Goal: Find contact information: Find contact information

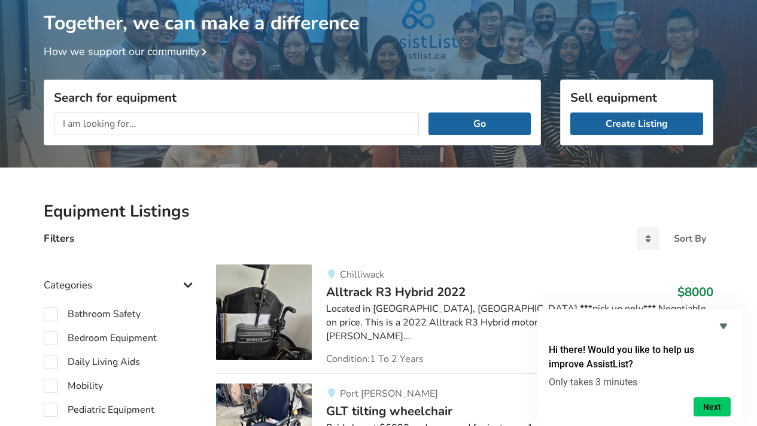
scroll to position [74, 0]
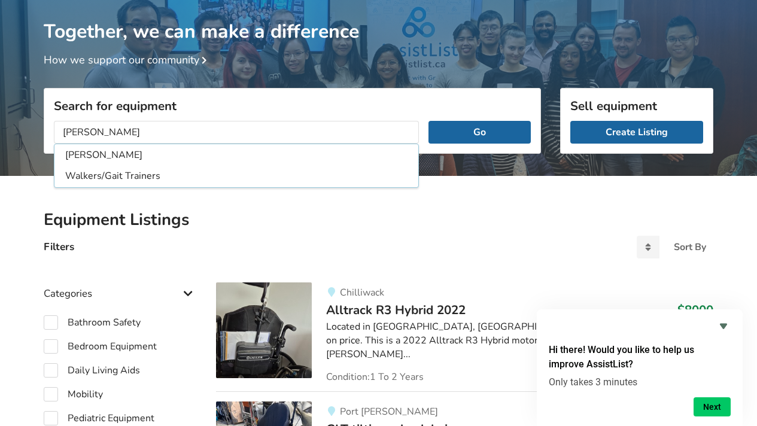
click at [428, 121] on button "Go" at bounding box center [479, 132] width 102 height 23
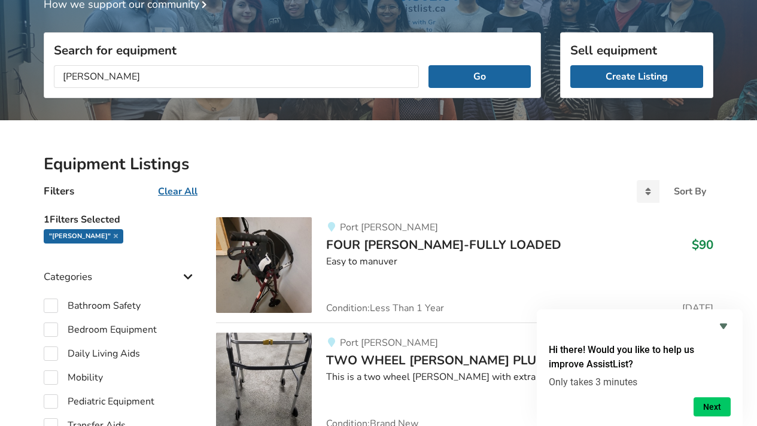
scroll to position [130, 0]
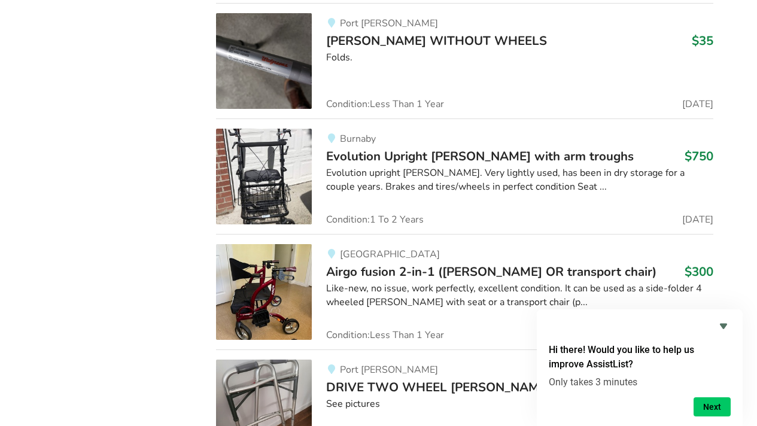
scroll to position [1673, 0]
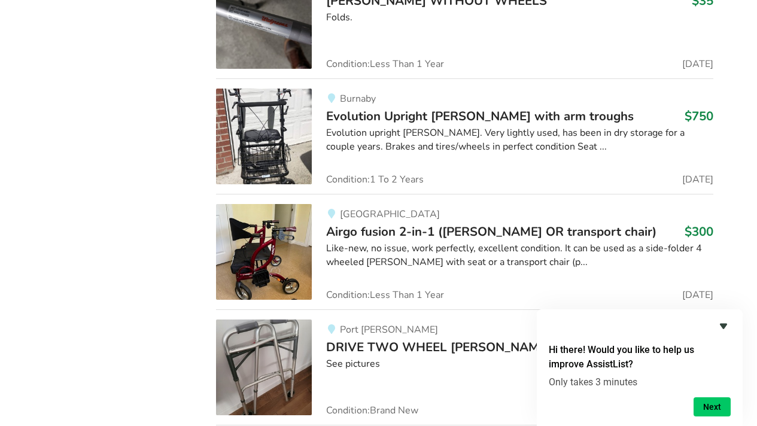
click at [722, 320] on icon "Hide survey" at bounding box center [723, 326] width 14 height 14
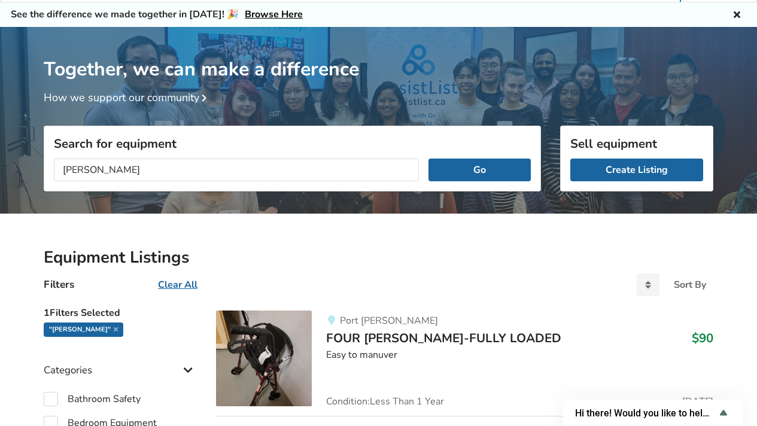
scroll to position [0, 0]
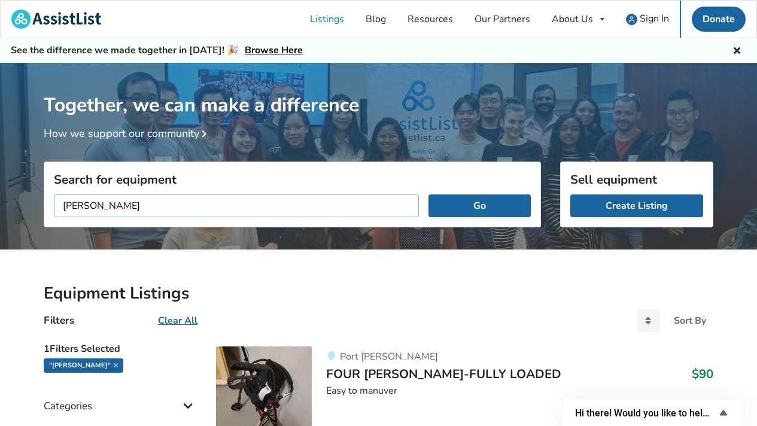
click at [63, 210] on input "walker" at bounding box center [236, 205] width 365 height 23
click at [169, 209] on input "four wheel walker" at bounding box center [236, 205] width 365 height 23
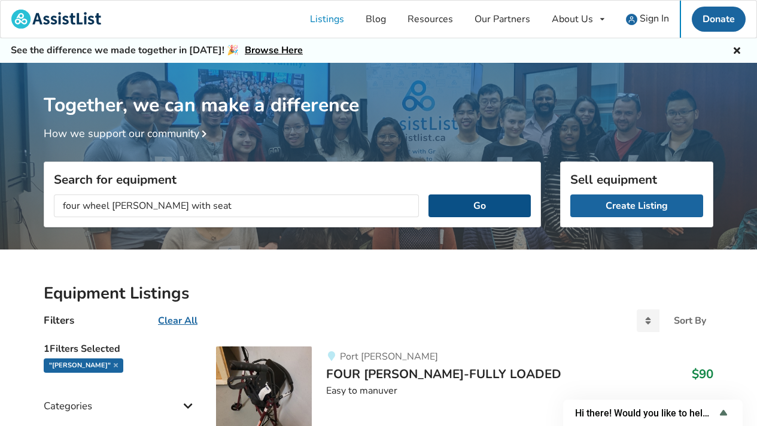
click at [478, 207] on button "Go" at bounding box center [479, 205] width 102 height 23
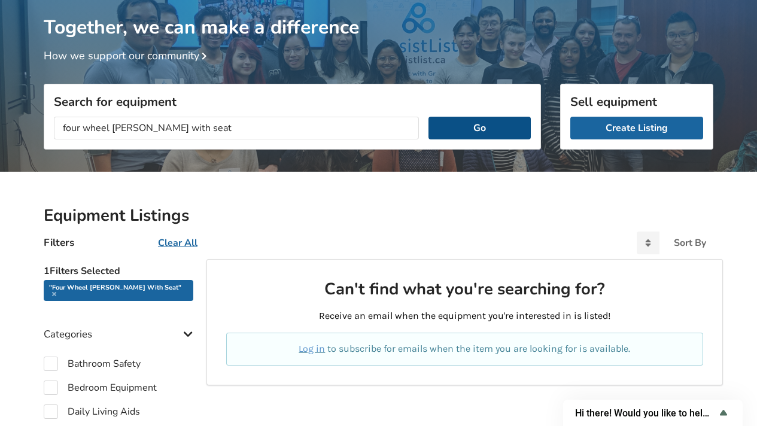
scroll to position [77, 0]
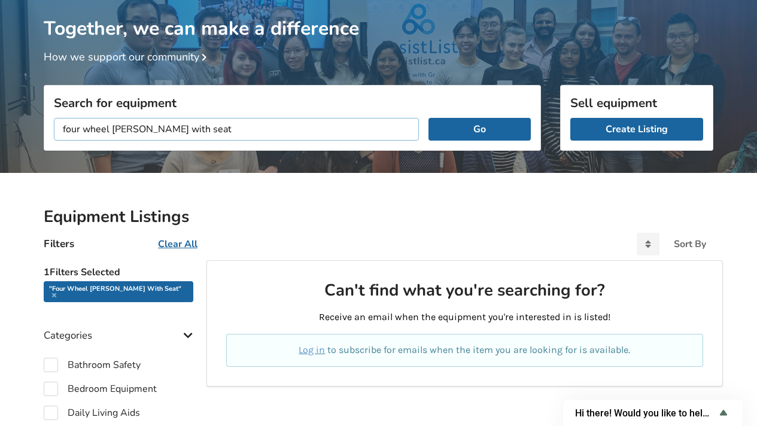
click at [181, 126] on input "four wheel walker with seat" at bounding box center [236, 129] width 365 height 23
type input "four wheel walker"
click at [428, 118] on button "Go" at bounding box center [479, 129] width 102 height 23
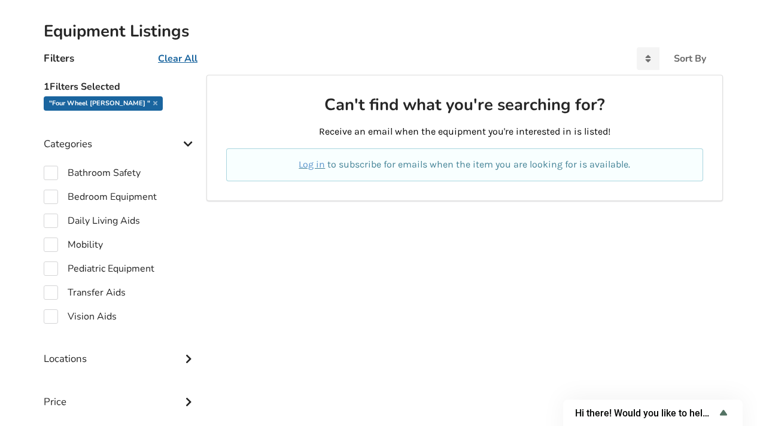
scroll to position [260, 0]
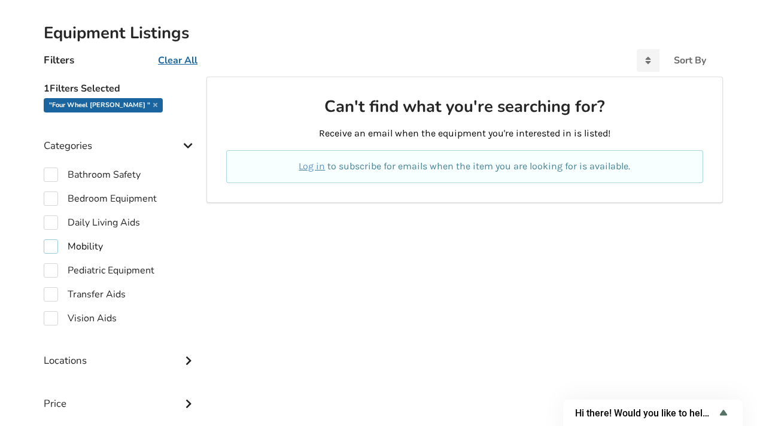
click at [54, 243] on label "Mobility" at bounding box center [73, 246] width 59 height 14
checkbox input "true"
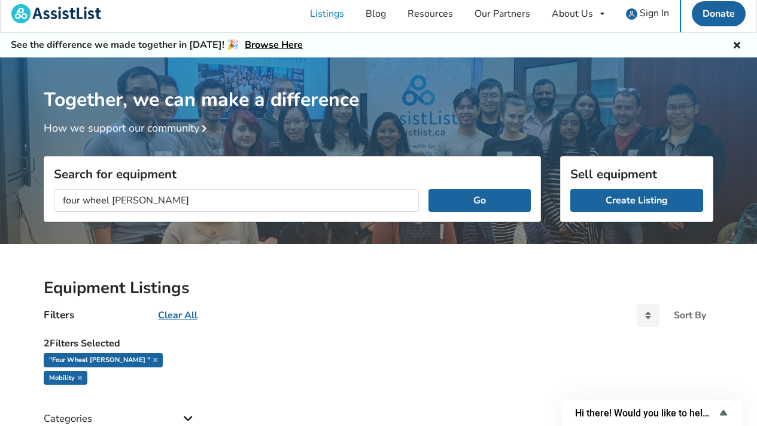
scroll to position [8, 0]
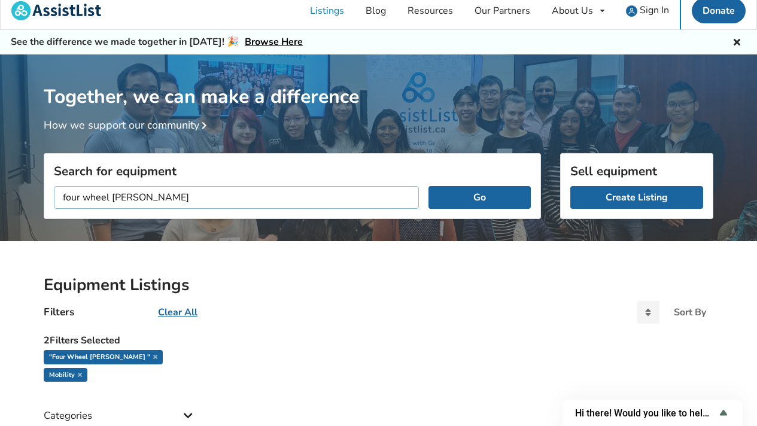
click at [113, 193] on input "four wheel walker" at bounding box center [236, 197] width 365 height 23
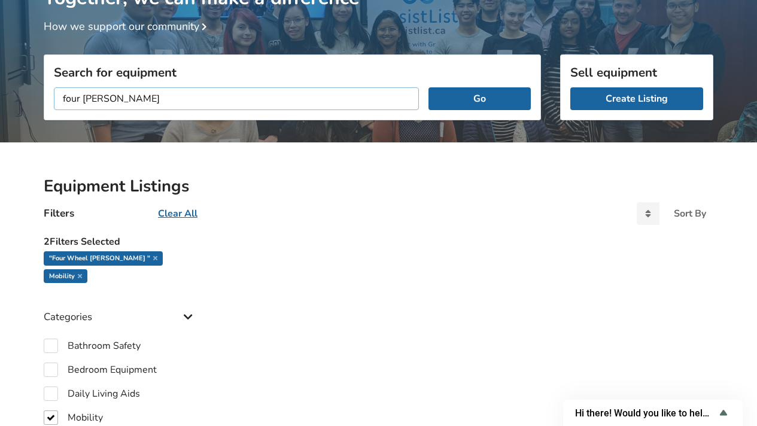
scroll to position [108, 0]
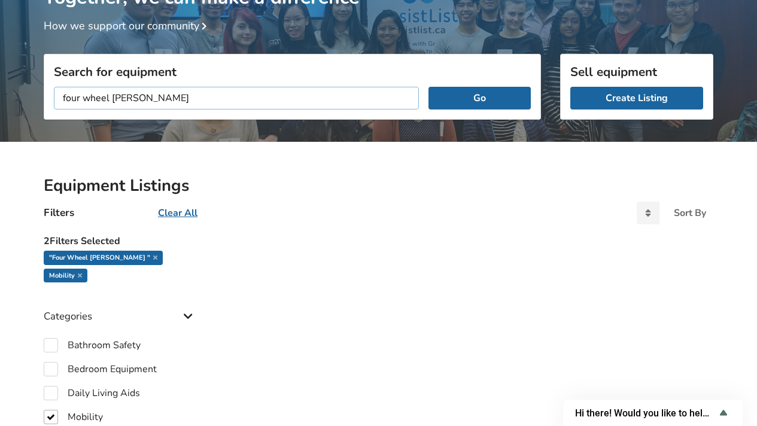
click at [428, 87] on button "Go" at bounding box center [479, 98] width 102 height 23
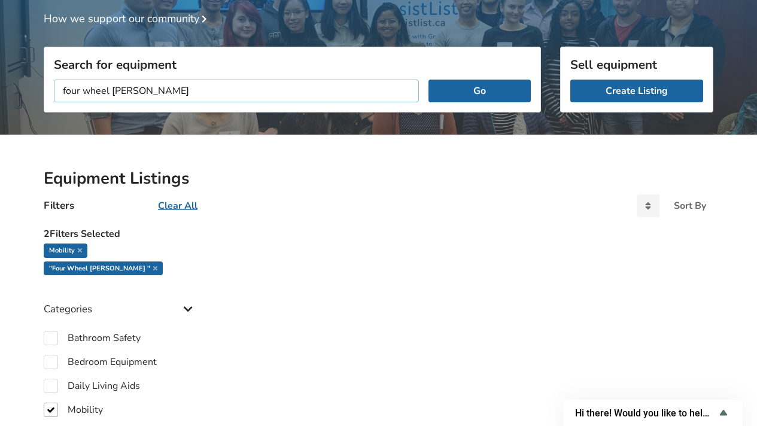
scroll to position [115, 0]
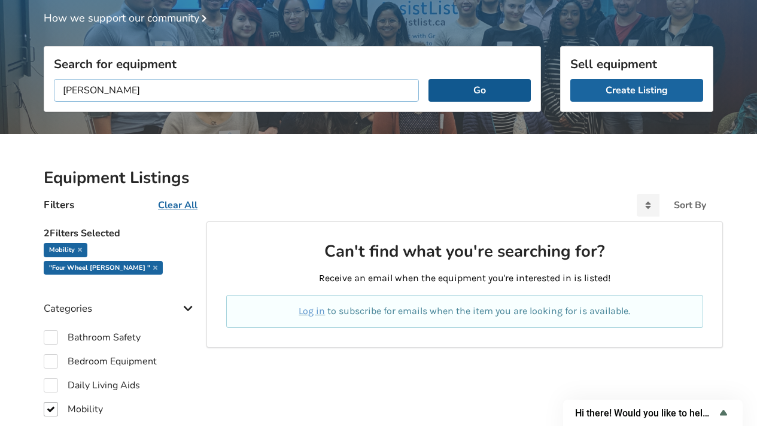
type input "walker"
click at [498, 90] on button "Go" at bounding box center [479, 90] width 102 height 23
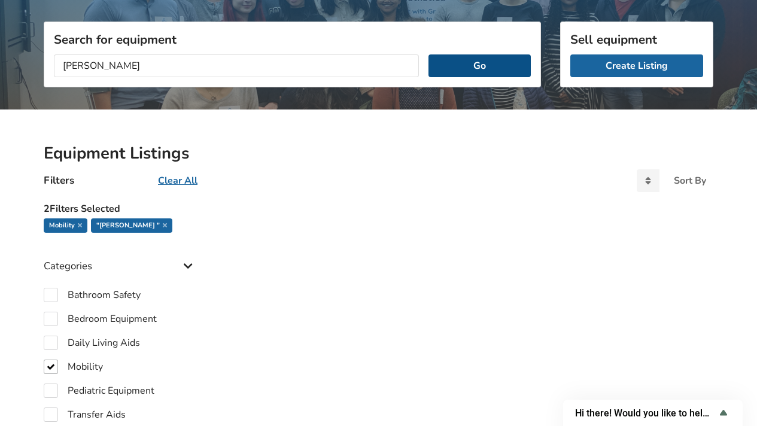
scroll to position [138, 0]
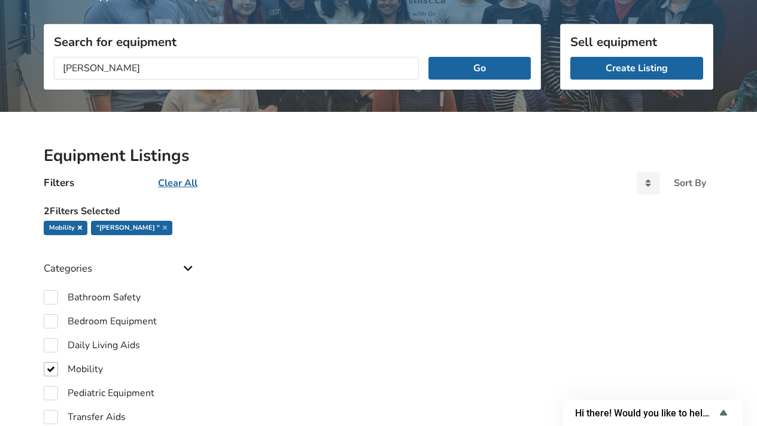
click at [78, 227] on icon at bounding box center [80, 227] width 4 height 6
checkbox input "false"
click at [115, 226] on icon at bounding box center [117, 227] width 4 height 6
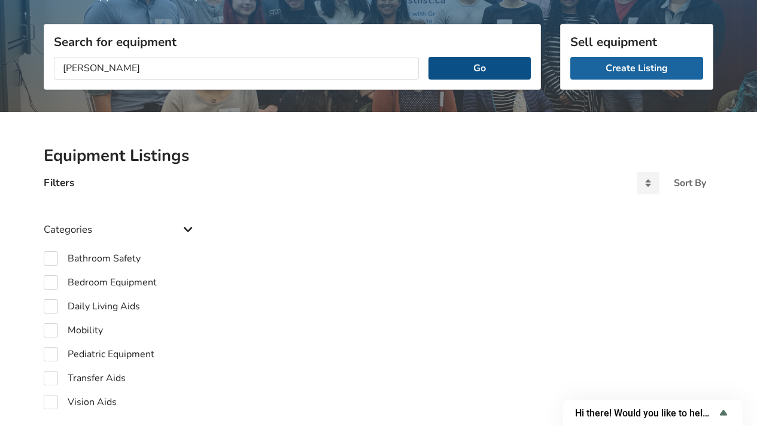
click at [494, 70] on button "Go" at bounding box center [479, 68] width 102 height 23
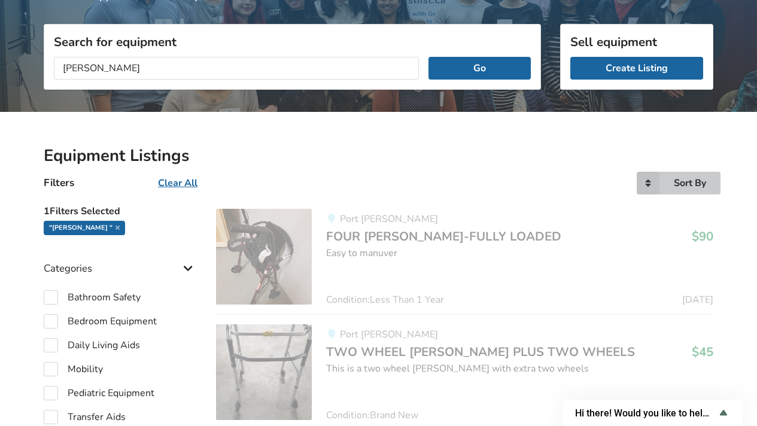
click at [649, 184] on icon at bounding box center [648, 183] width 23 height 23
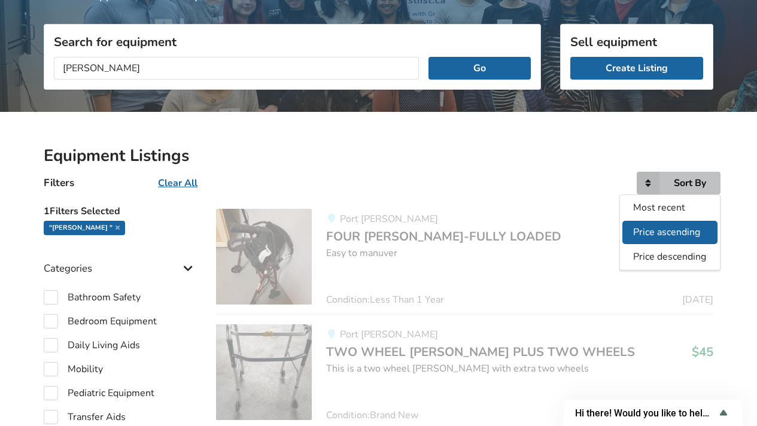
click at [694, 227] on span "Price ascending" at bounding box center [667, 232] width 67 height 13
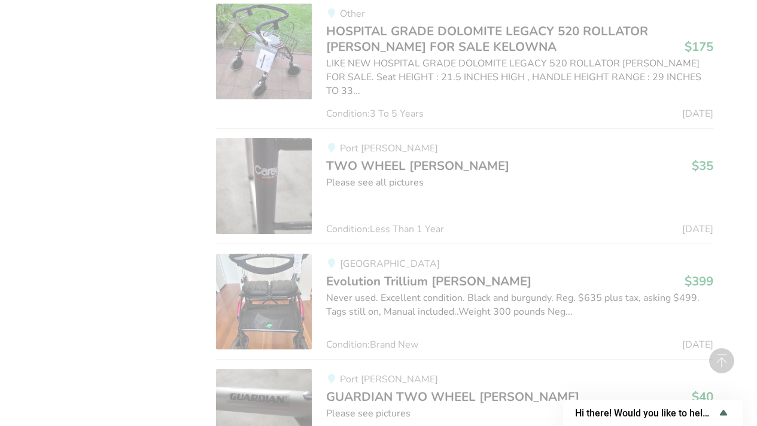
scroll to position [1118, 0]
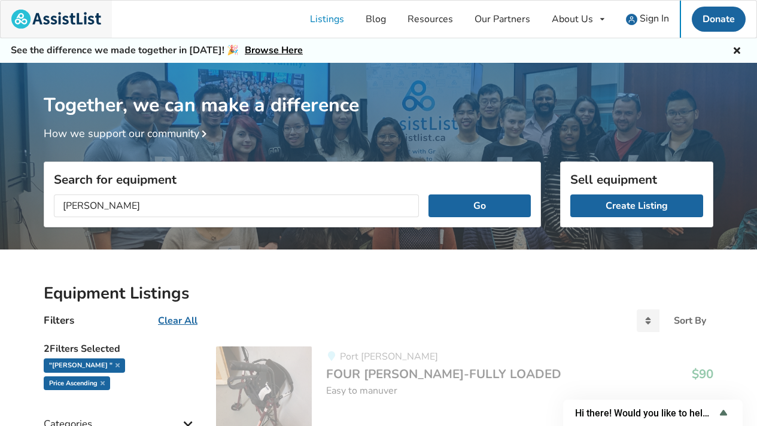
scroll to position [1232, 0]
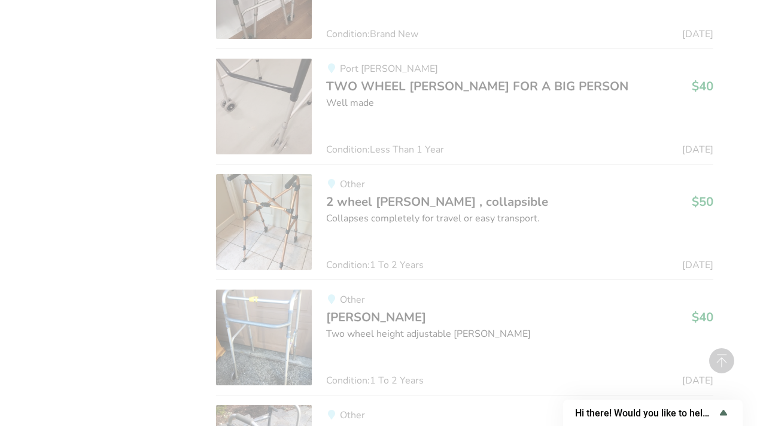
scroll to position [2057, 0]
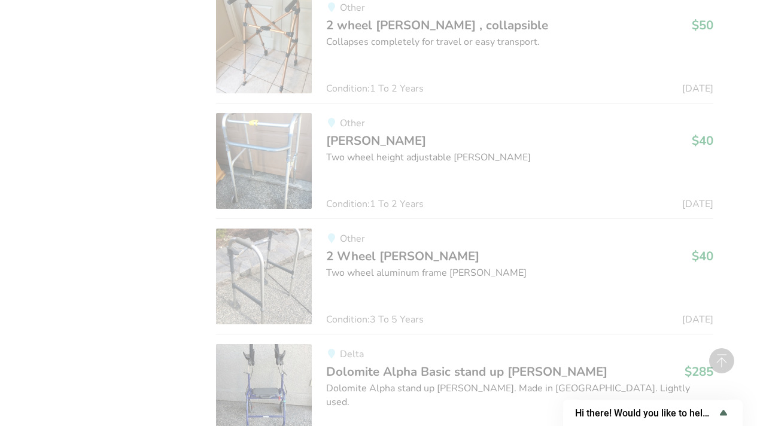
scroll to position [2457, 0]
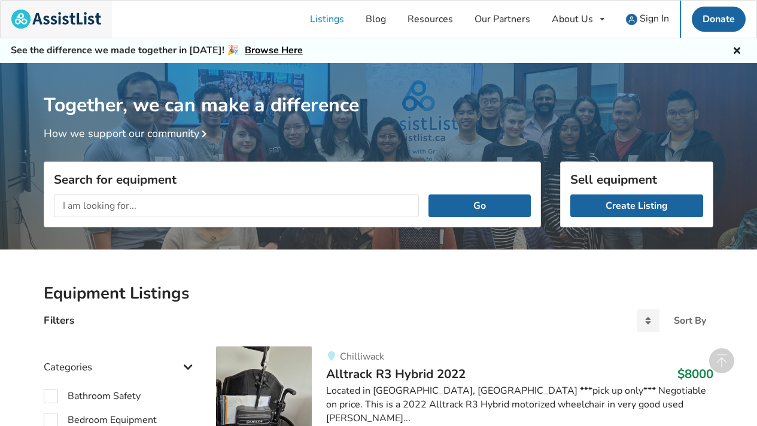
scroll to position [1187, 0]
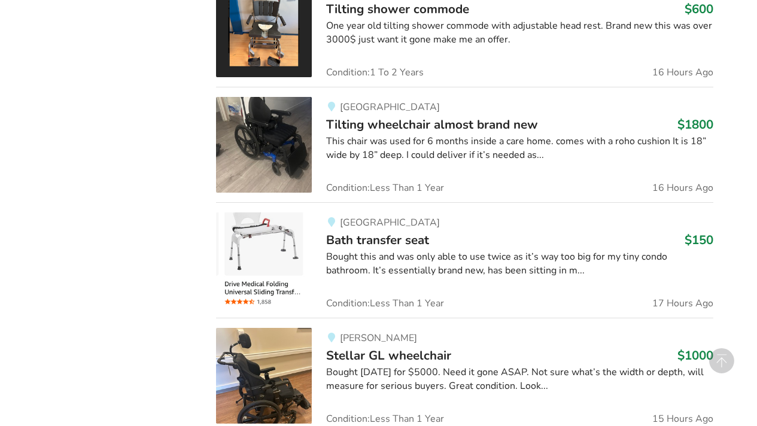
scroll to position [38, 0]
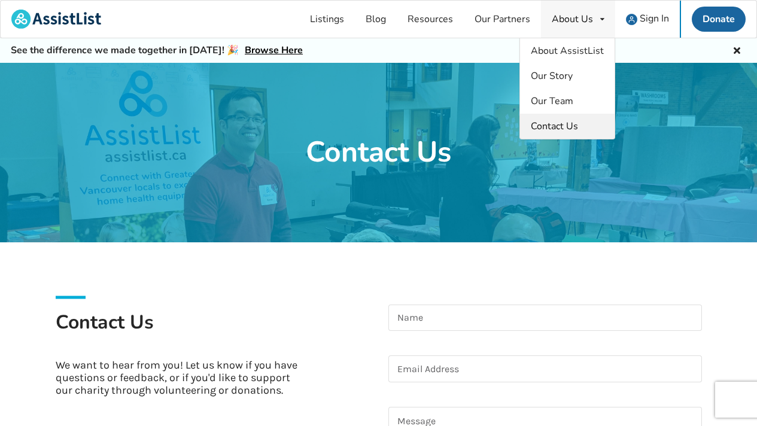
click at [553, 124] on span "Contact Us" at bounding box center [554, 126] width 47 height 13
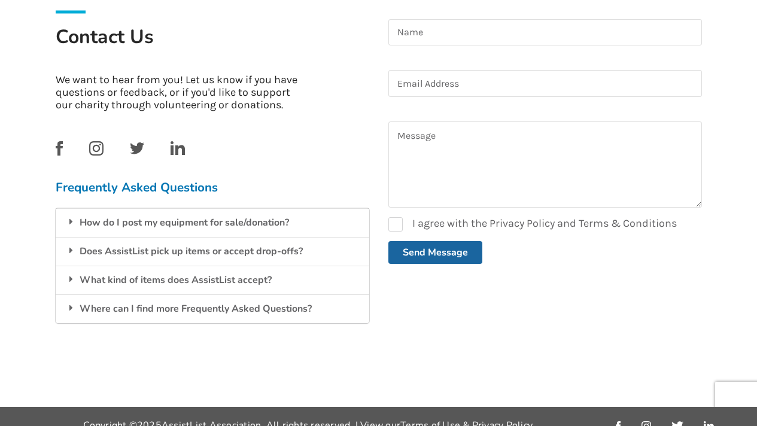
scroll to position [302, 0]
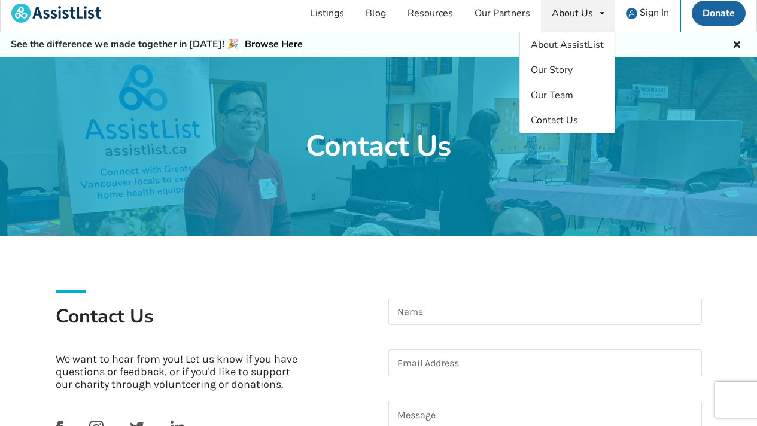
drag, startPoint x: 765, startPoint y: 221, endPoint x: 765, endPoint y: 81, distance: 140.0
click at [756, 81] on html "Listings Blog Resources Our Partners About Us About AssistList Our Story Our Te…" at bounding box center [378, 207] width 757 height 426
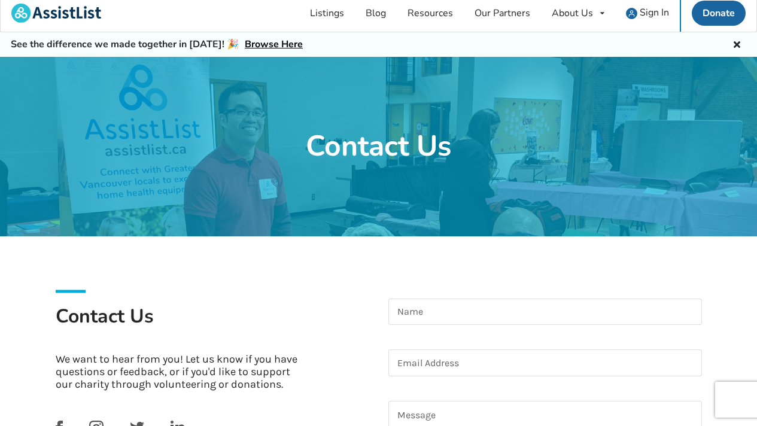
scroll to position [6, 0]
click at [330, 10] on link "Listings" at bounding box center [327, 13] width 56 height 37
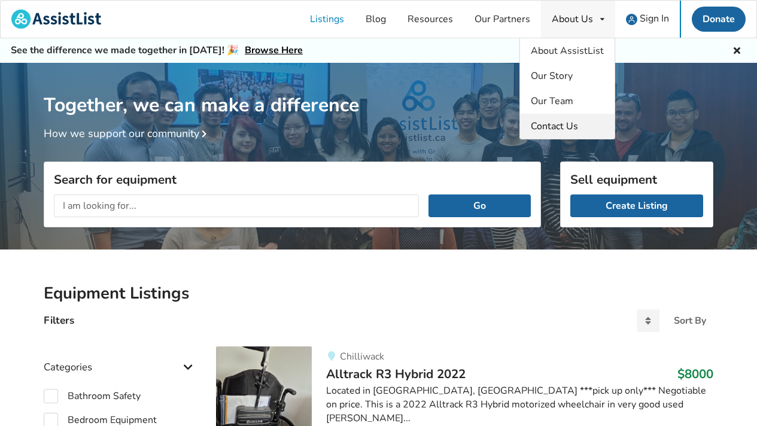
click at [570, 124] on span "Contact Us" at bounding box center [554, 126] width 47 height 13
